Goal: Information Seeking & Learning: Learn about a topic

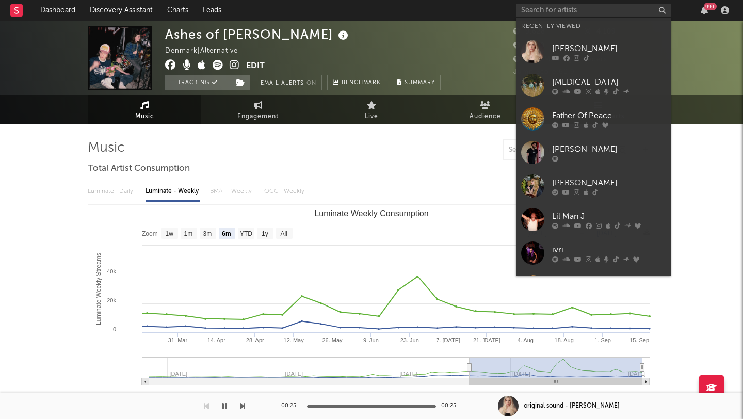
select select "6m"
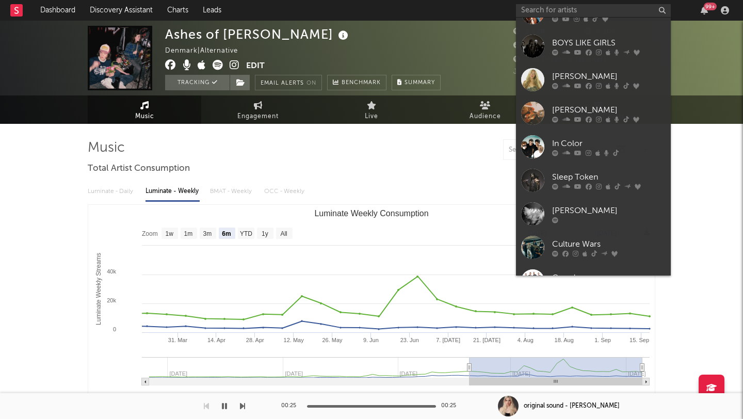
scroll to position [543, 0]
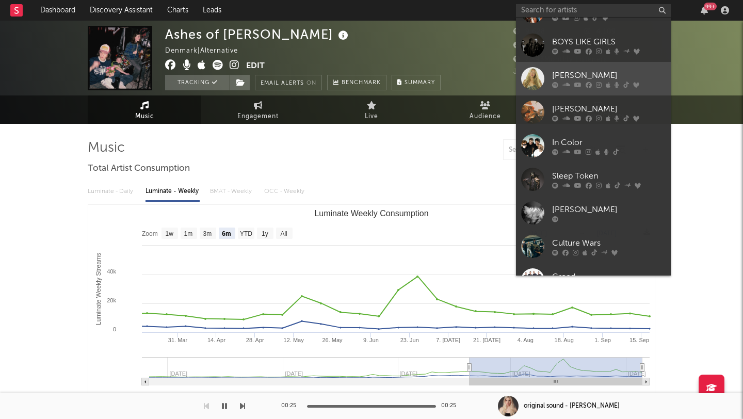
click at [626, 76] on div "[PERSON_NAME]" at bounding box center [608, 75] width 113 height 12
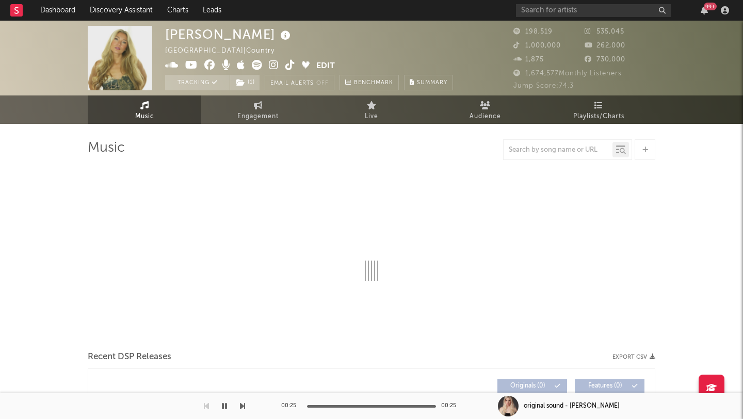
select select "6m"
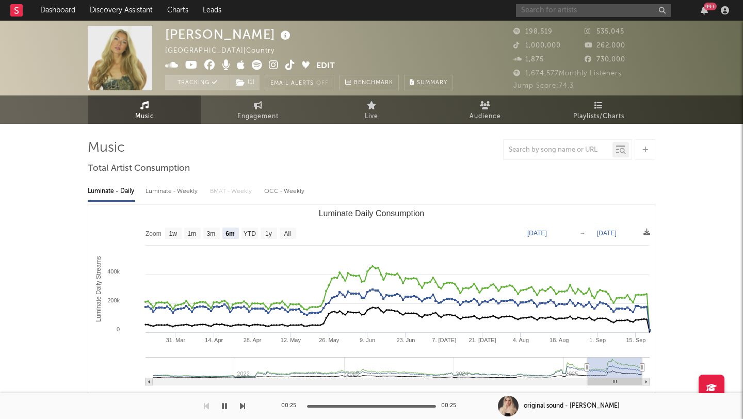
click at [588, 12] on input "text" at bounding box center [593, 10] width 155 height 13
click at [564, 10] on input "text" at bounding box center [593, 10] width 155 height 13
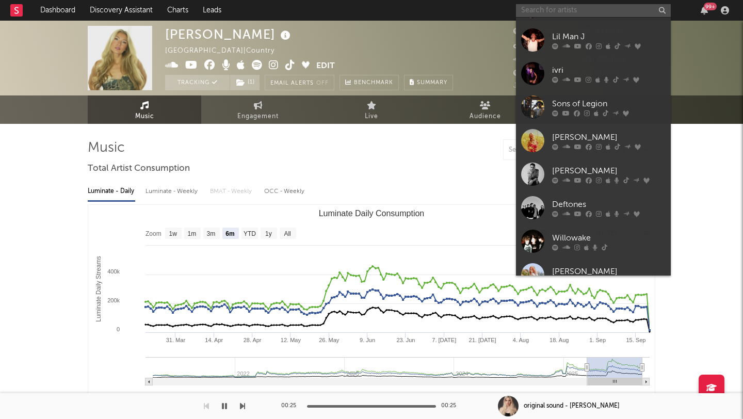
scroll to position [214, 0]
click at [624, 98] on div "Sons of Legion" at bounding box center [608, 102] width 113 height 12
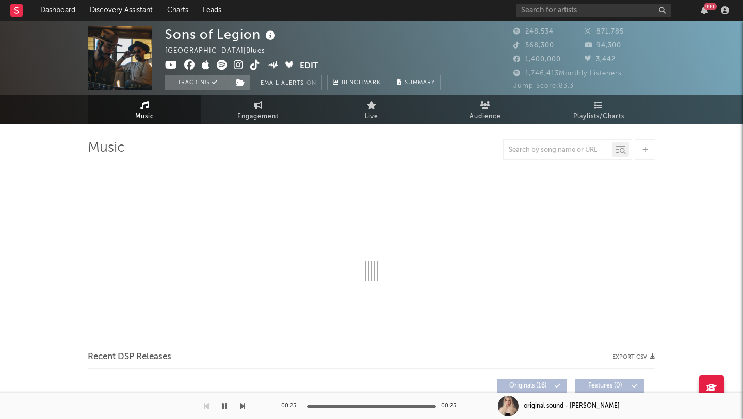
select select "6m"
